Goal: Information Seeking & Learning: Learn about a topic

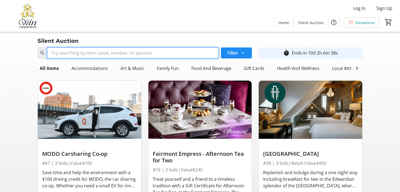
click at [74, 54] on input "Search" at bounding box center [133, 52] width 172 height 11
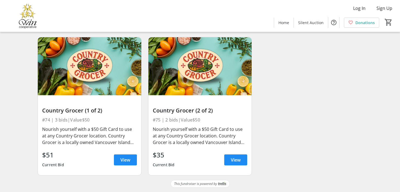
scroll to position [52, 0]
type input "country"
click at [124, 158] on span "View" at bounding box center [126, 159] width 10 height 7
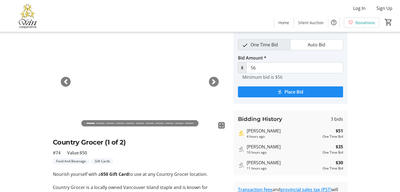
scroll to position [21, 0]
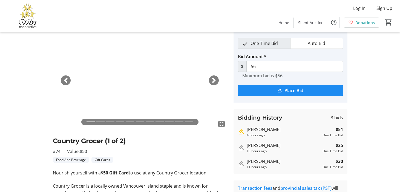
scroll to position [52, 0]
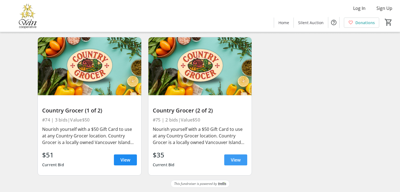
click at [232, 158] on span "View" at bounding box center [236, 159] width 10 height 7
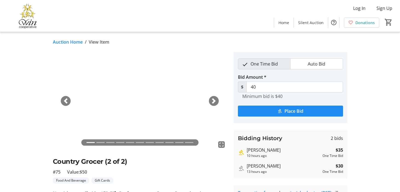
scroll to position [8, 0]
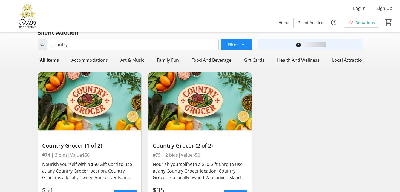
scroll to position [52, 0]
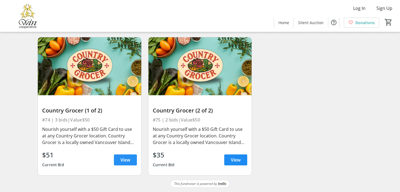
click at [125, 159] on span "View" at bounding box center [126, 159] width 10 height 7
click at [125, 158] on span "View" at bounding box center [126, 159] width 10 height 7
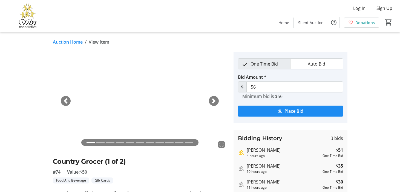
scroll to position [19, 0]
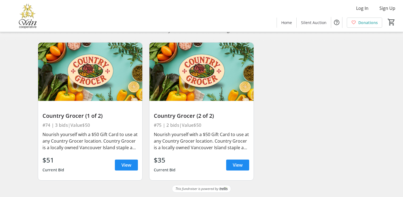
scroll to position [47, 0]
click at [123, 164] on span "View" at bounding box center [126, 165] width 10 height 7
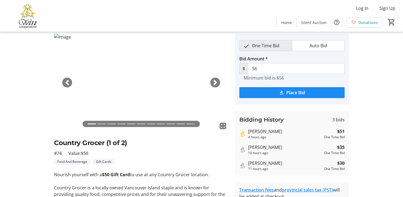
scroll to position [25, 0]
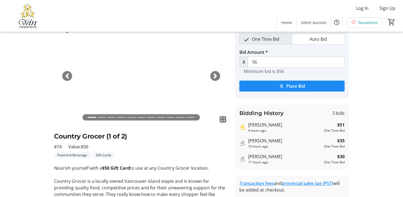
scroll to position [47, 0]
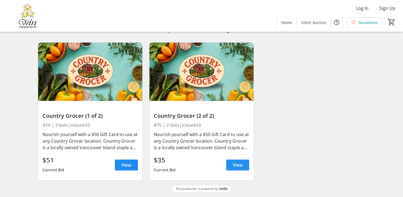
click at [240, 165] on span "View" at bounding box center [238, 165] width 10 height 7
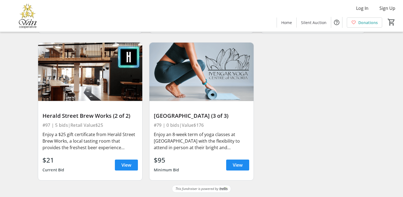
scroll to position [5015, 0]
